Goal: Obtain resource: Download file/media

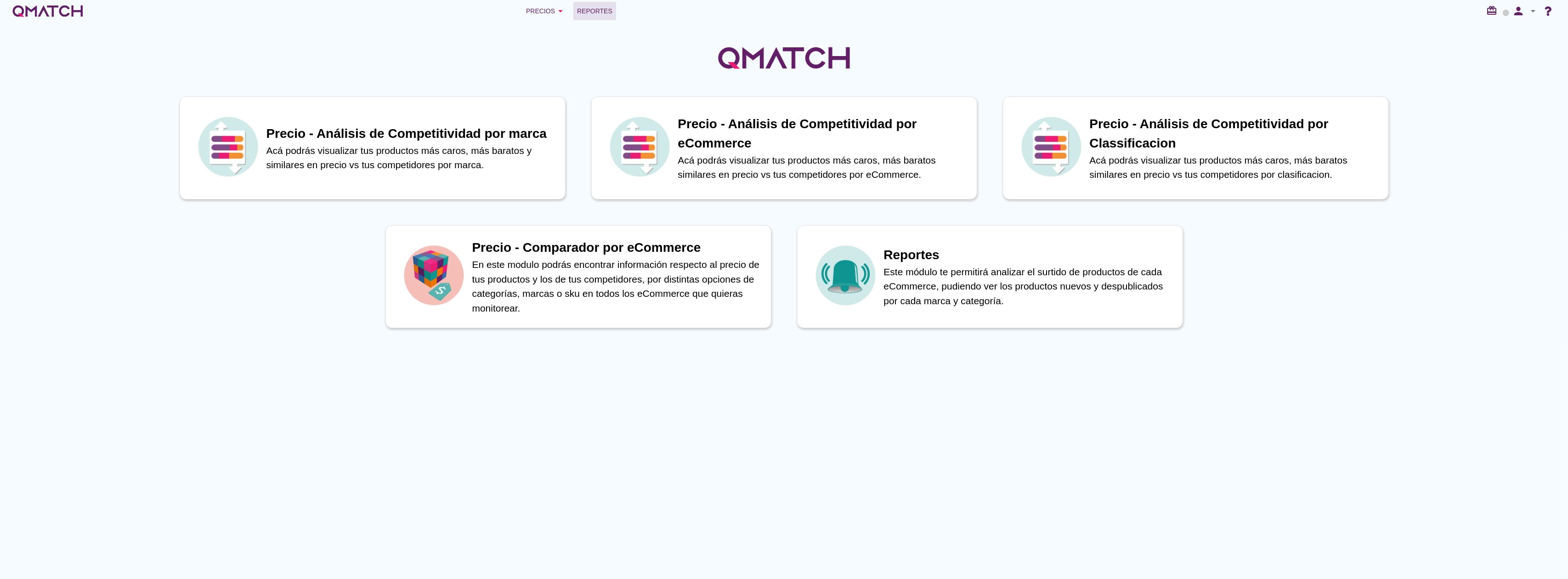
click at [607, 15] on span "Reportes" at bounding box center [595, 11] width 35 height 11
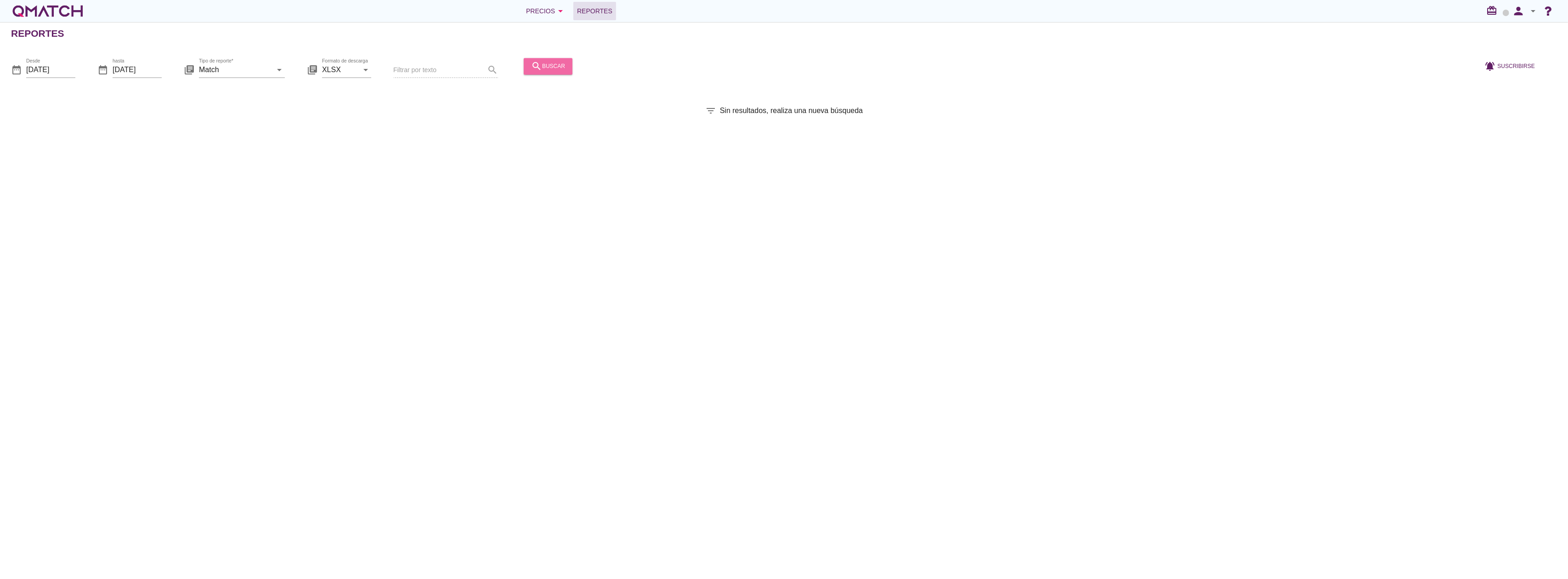
click at [539, 72] on icon "search" at bounding box center [536, 65] width 11 height 11
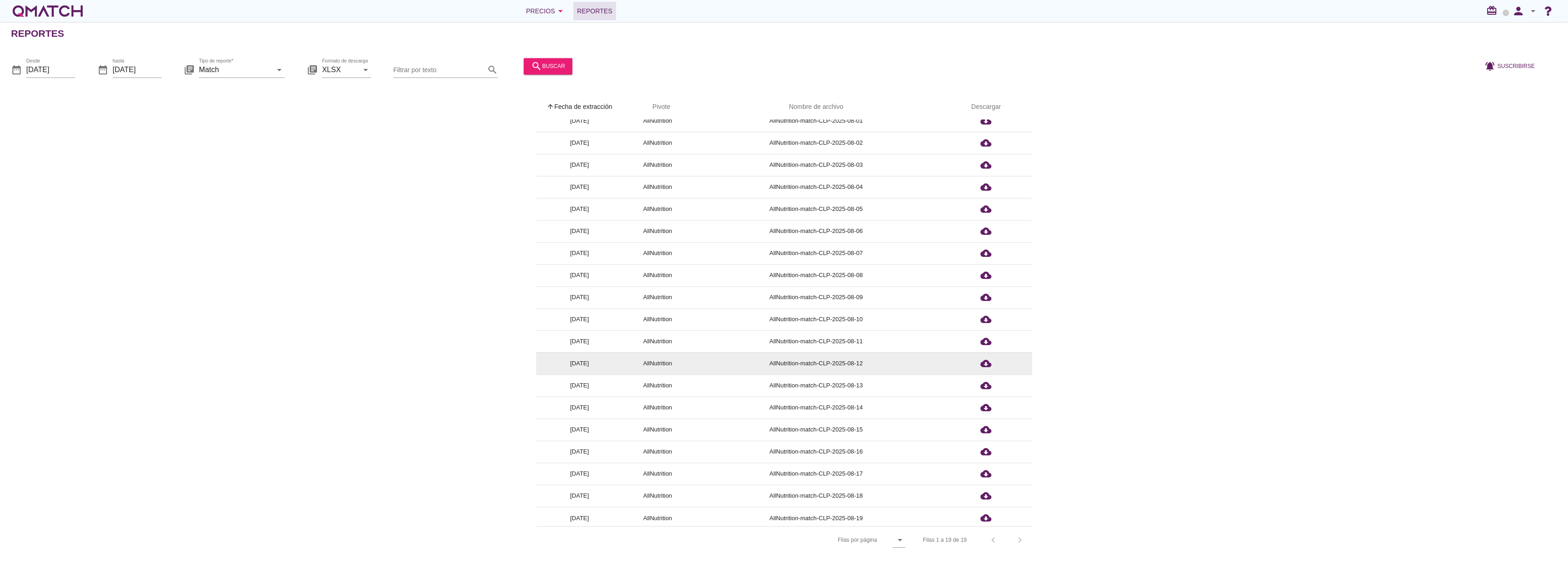
scroll to position [13, 0]
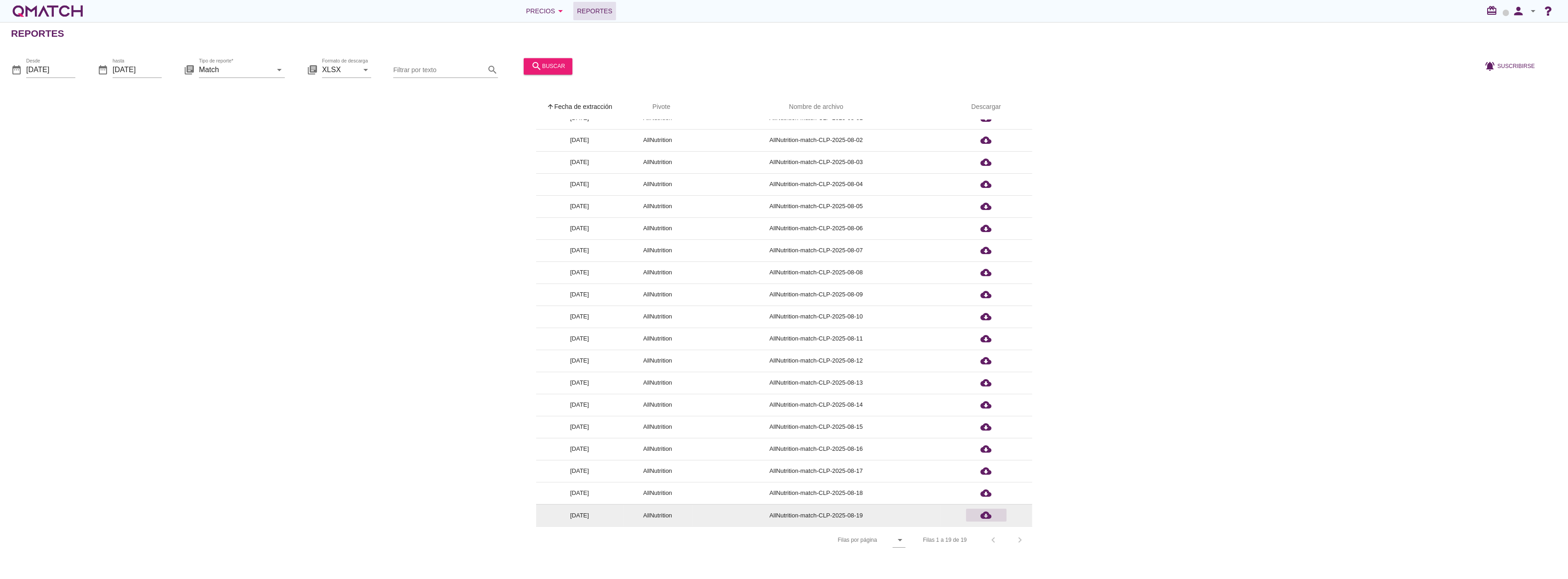
click at [988, 520] on icon "cloud_download" at bounding box center [986, 515] width 11 height 11
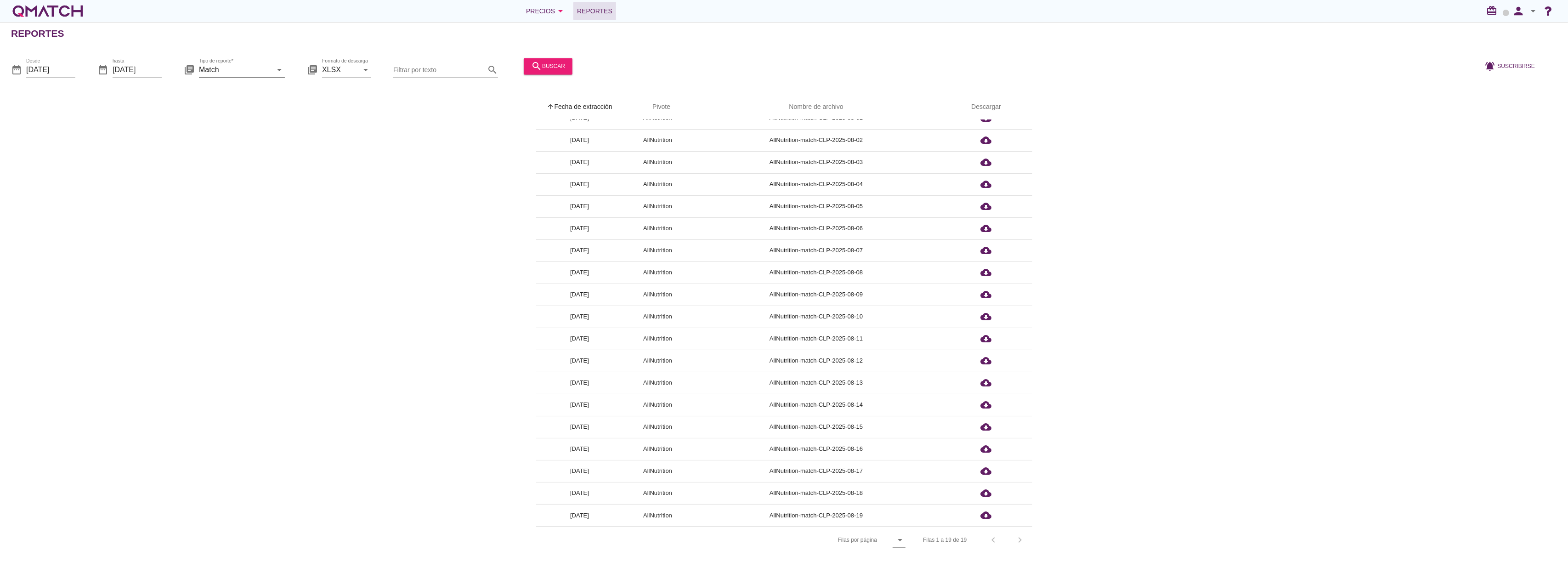
click at [271, 66] on input "Match" at bounding box center [235, 69] width 73 height 15
click at [223, 158] on div "Match con historicos" at bounding box center [255, 158] width 97 height 11
type input "Match con historicos"
click at [546, 61] on div "search buscar" at bounding box center [547, 65] width 34 height 11
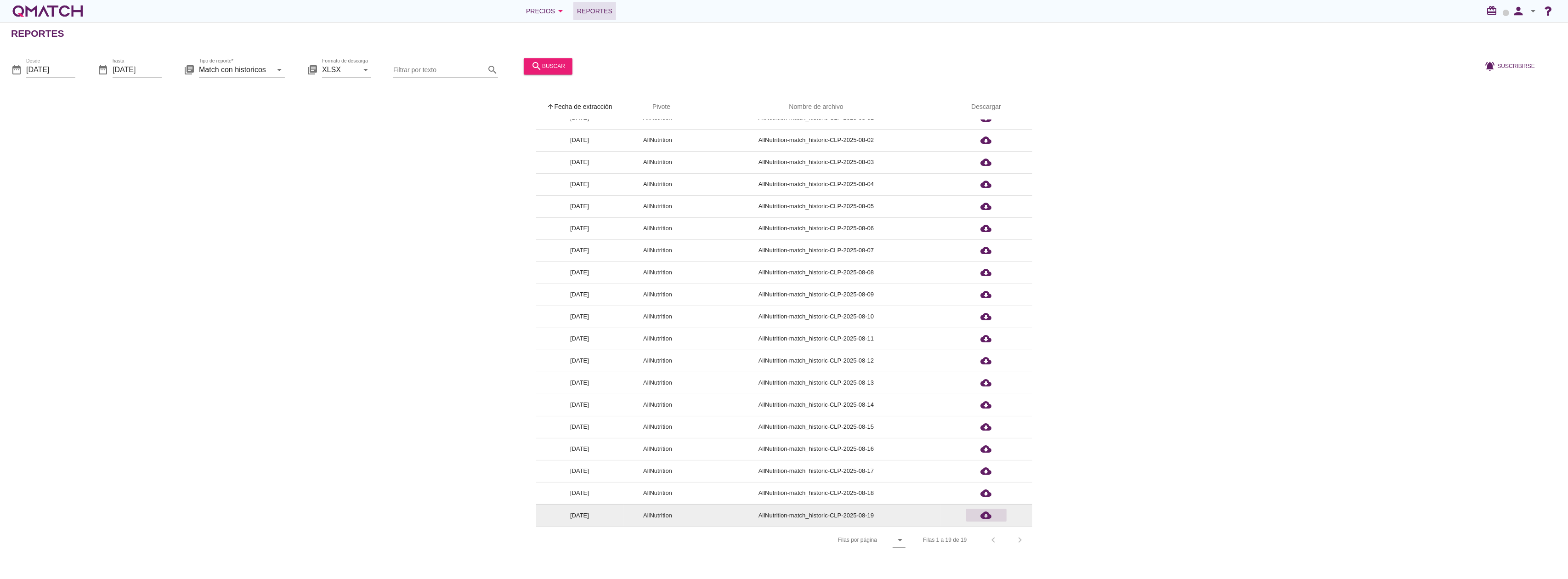
click at [984, 516] on icon "cloud_download" at bounding box center [986, 515] width 11 height 11
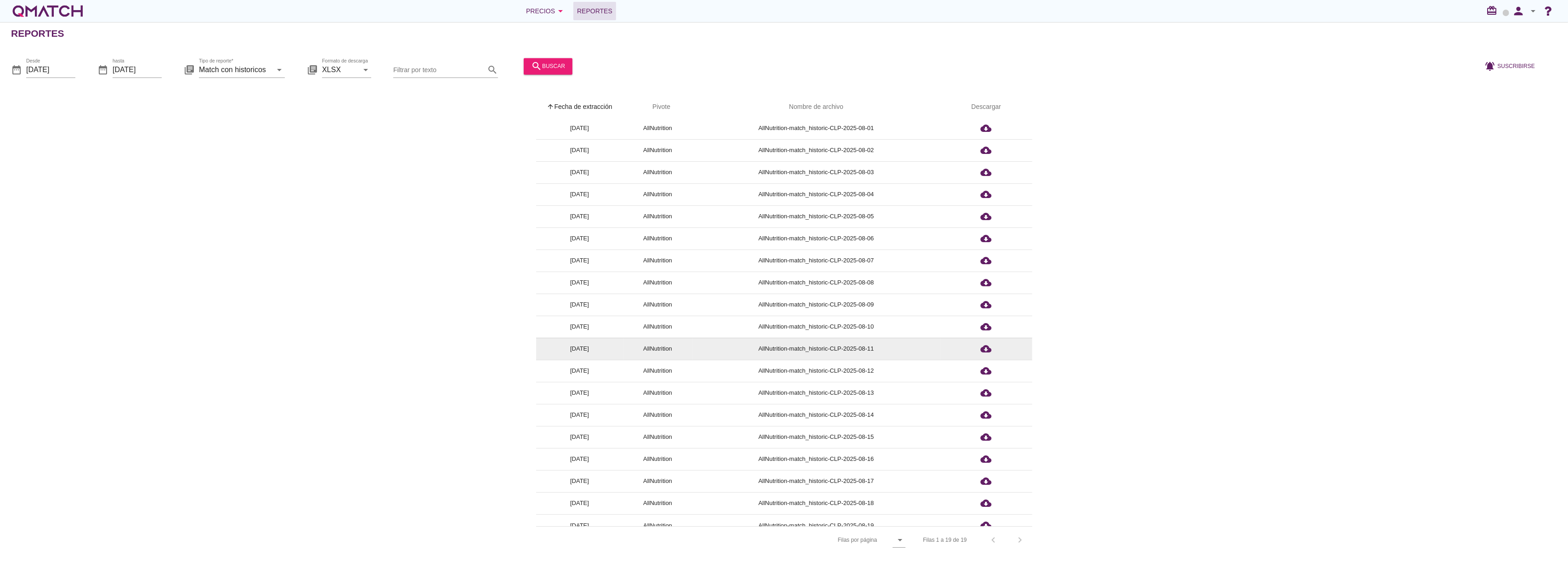
scroll to position [0, 0]
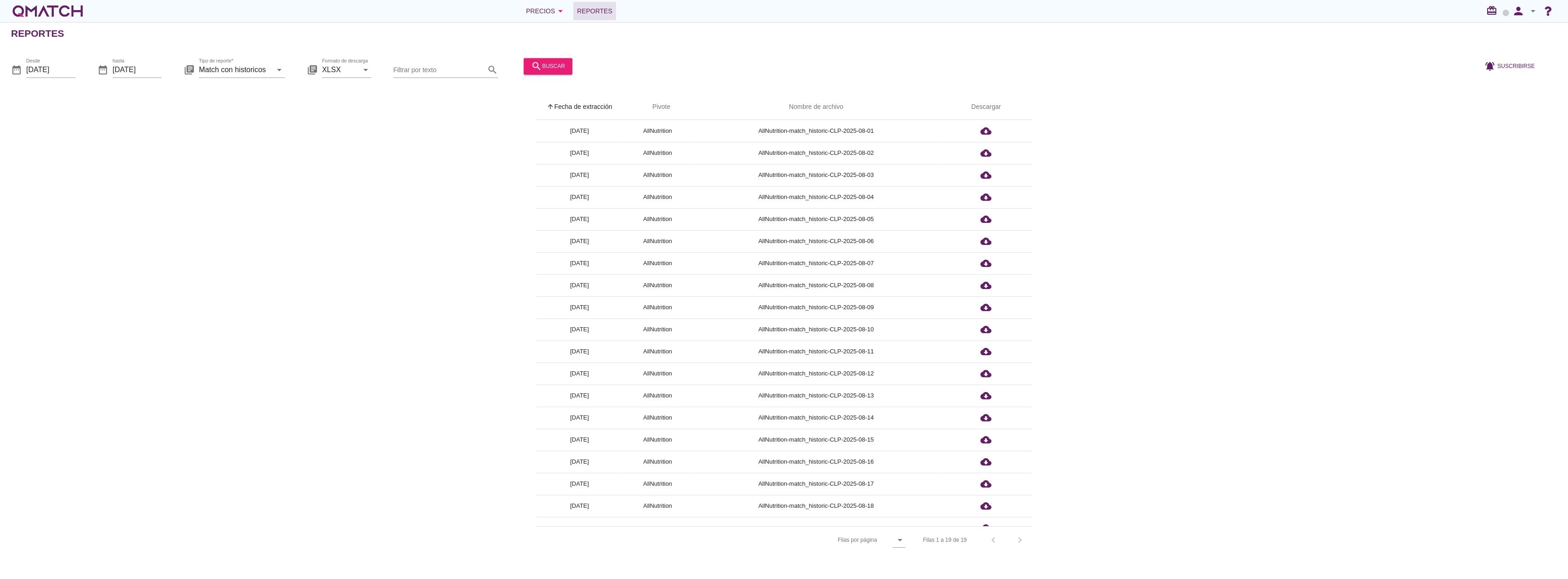
click at [994, 537] on div "Filas 1 a 19 de 19 chevron_left chevron_right" at bounding box center [972, 540] width 120 height 22
click at [994, 540] on div "Filas 1 a 19 de 19 chevron_left chevron_right" at bounding box center [972, 540] width 120 height 22
click at [43, 70] on input "[DATE]" at bounding box center [51, 69] width 49 height 15
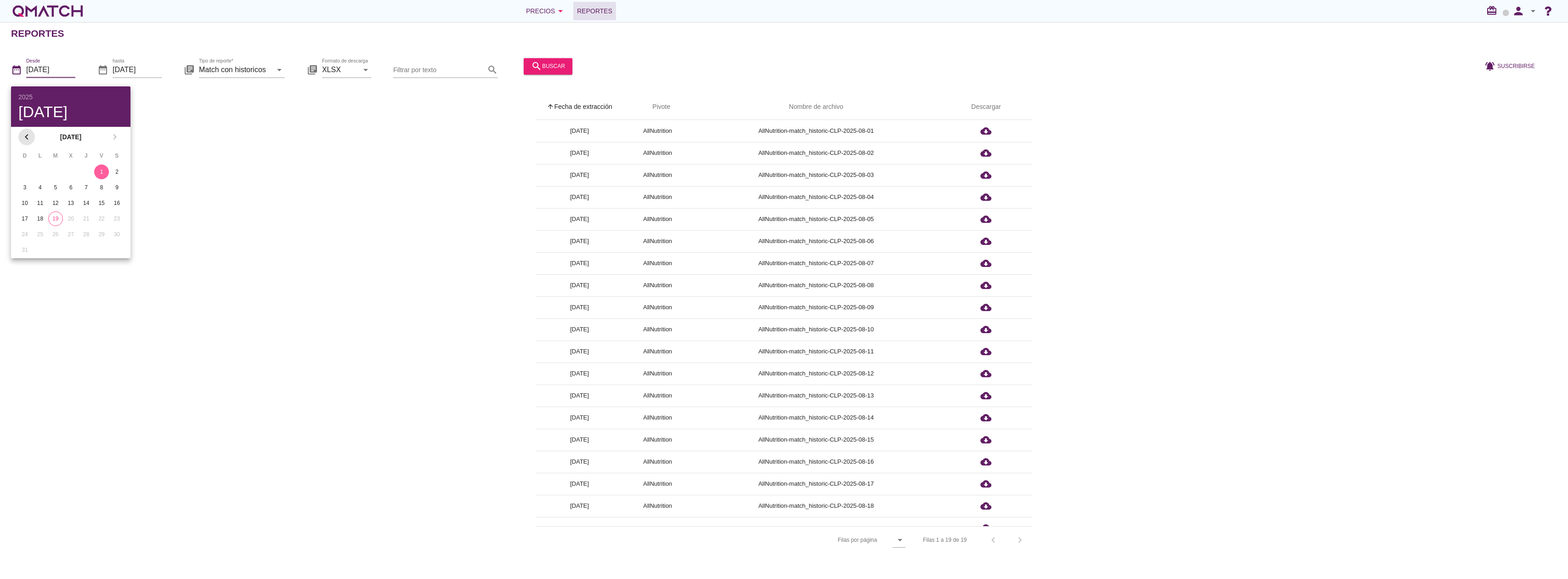
click at [28, 134] on icon "chevron_left" at bounding box center [26, 136] width 11 height 11
click at [57, 177] on button "1" at bounding box center [56, 172] width 15 height 15
type input "[DATE]"
click at [563, 59] on button "search buscar" at bounding box center [548, 65] width 49 height 17
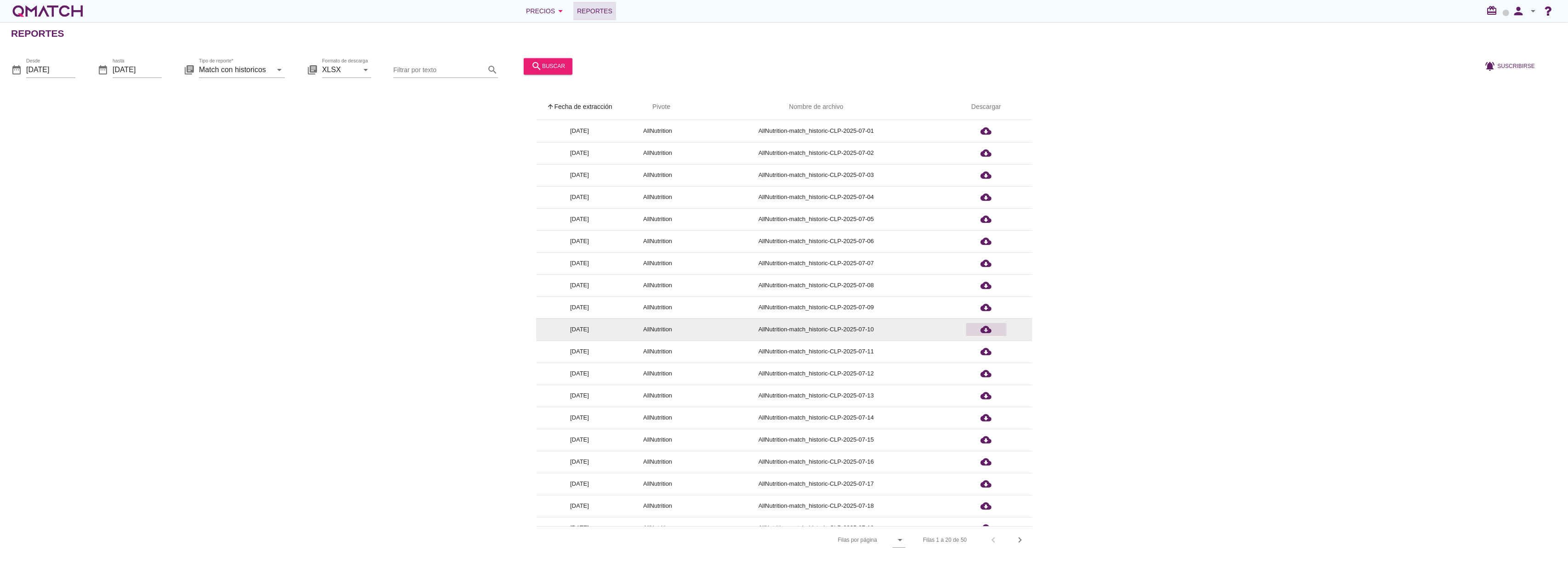
click at [980, 331] on div "cloud_download" at bounding box center [987, 329] width 33 height 11
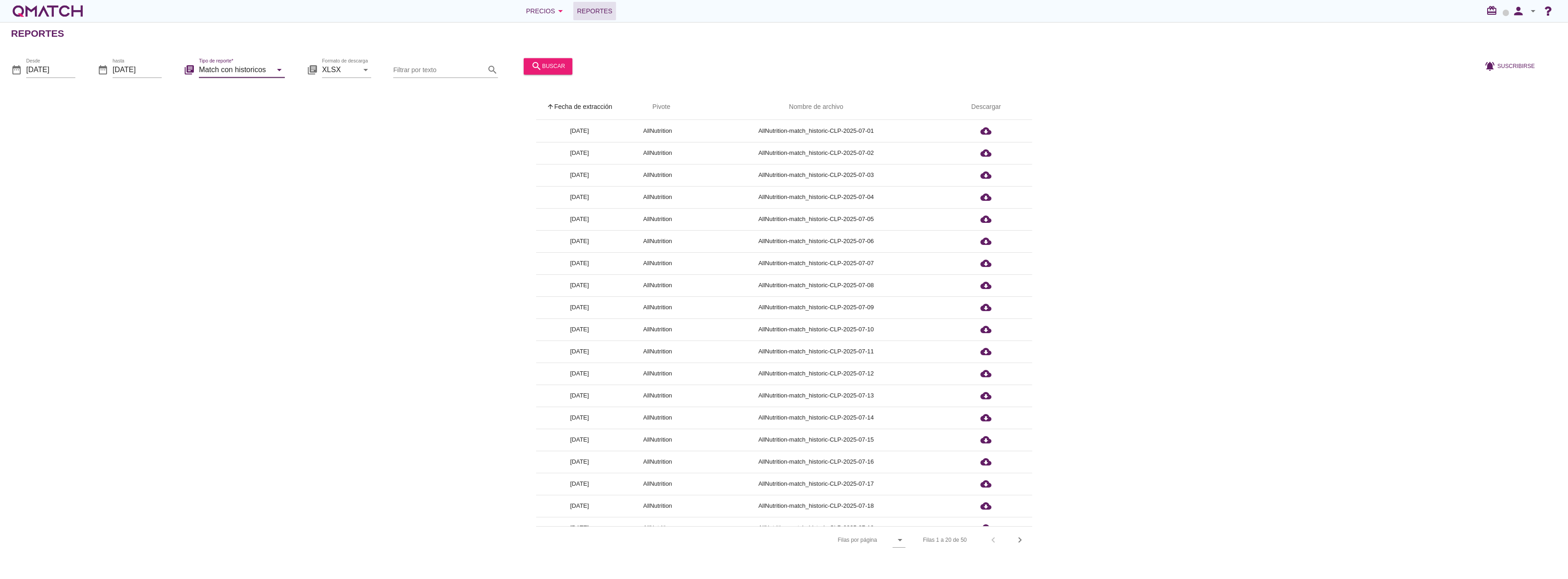
click at [251, 66] on input "Match con historicos" at bounding box center [235, 69] width 73 height 15
click at [234, 97] on div "Match" at bounding box center [255, 92] width 97 height 11
type input "Match"
click at [544, 70] on div "search buscar" at bounding box center [547, 65] width 34 height 11
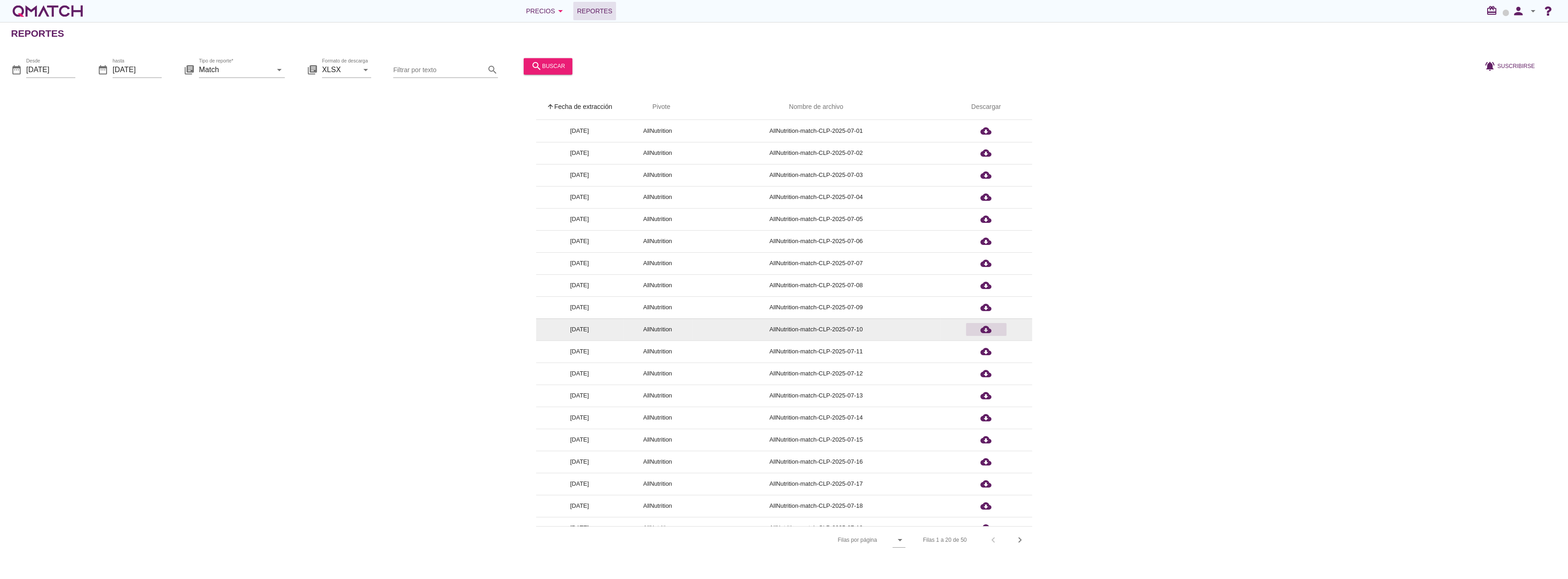
click at [986, 333] on icon "cloud_download" at bounding box center [986, 329] width 11 height 11
